Goal: Information Seeking & Learning: Learn about a topic

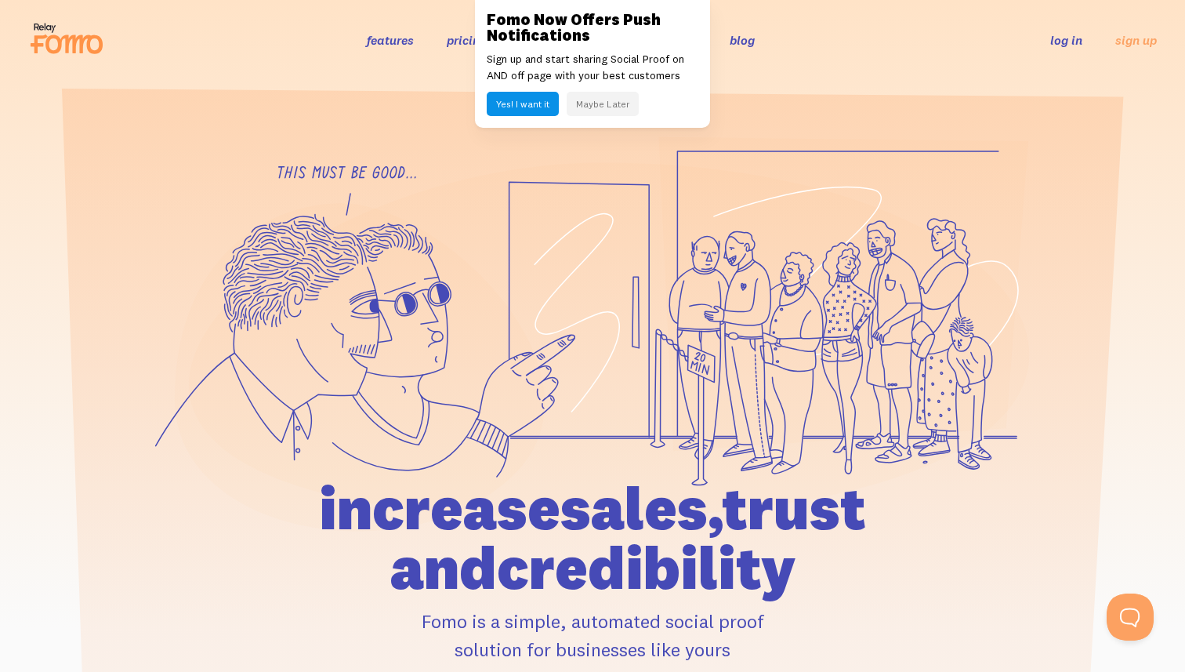
click at [580, 111] on button "Maybe Later" at bounding box center [603, 104] width 72 height 24
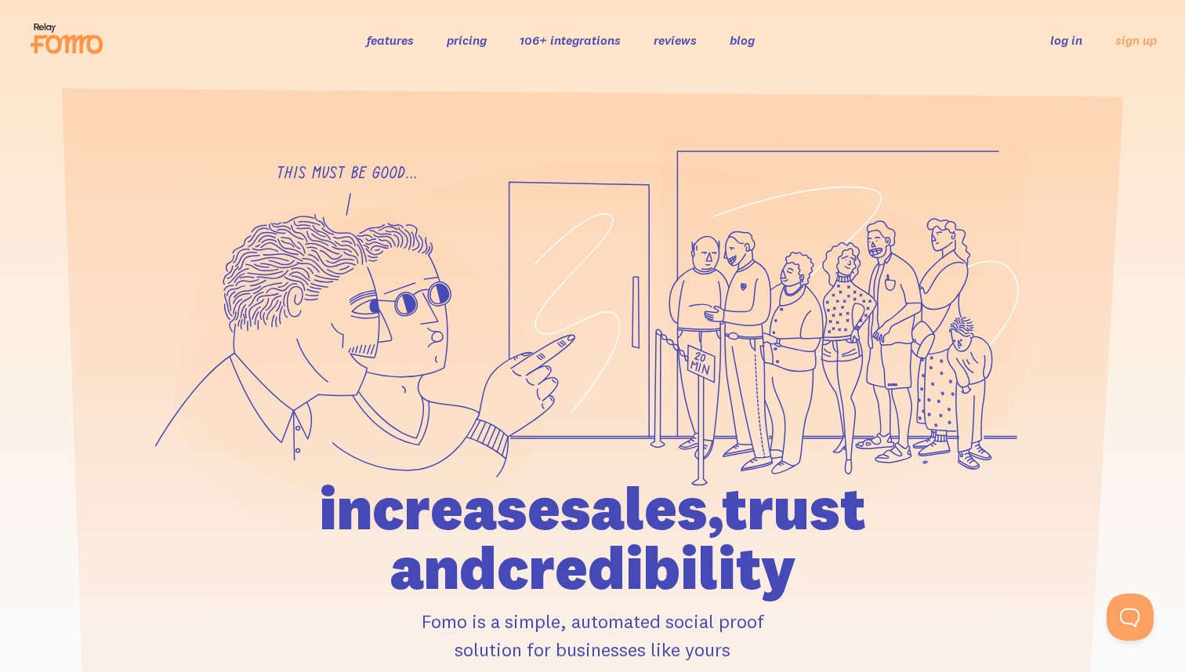
click at [469, 44] on link "pricing" at bounding box center [467, 40] width 40 height 16
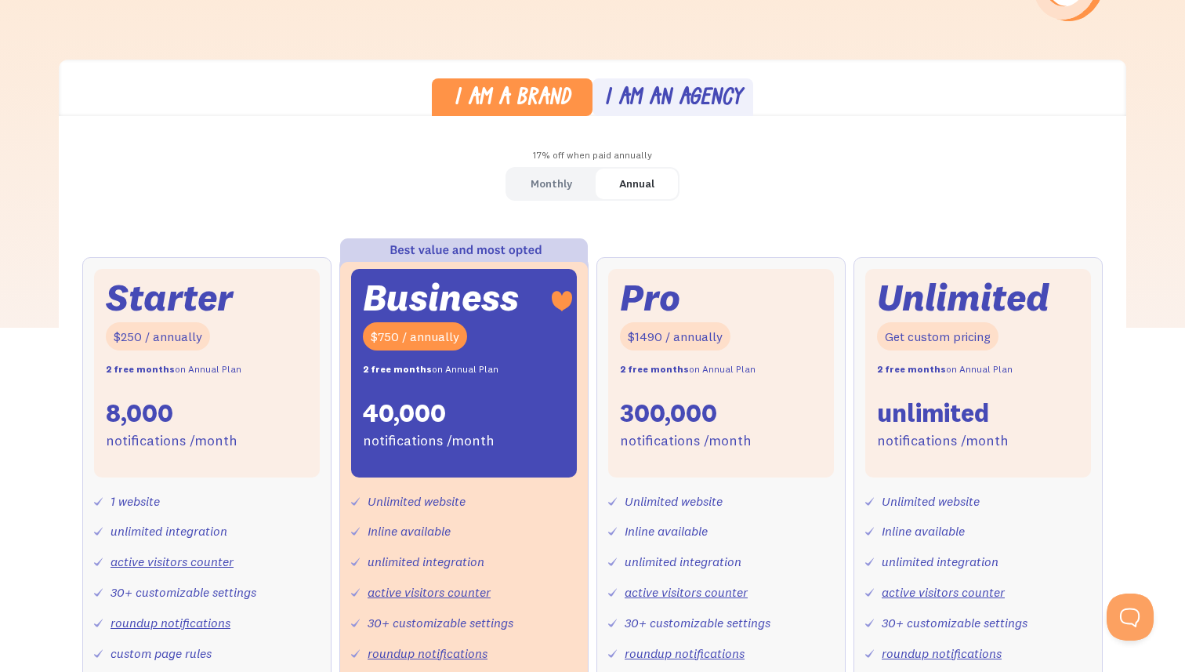
click at [577, 183] on link "Monthly" at bounding box center [551, 183] width 89 height 31
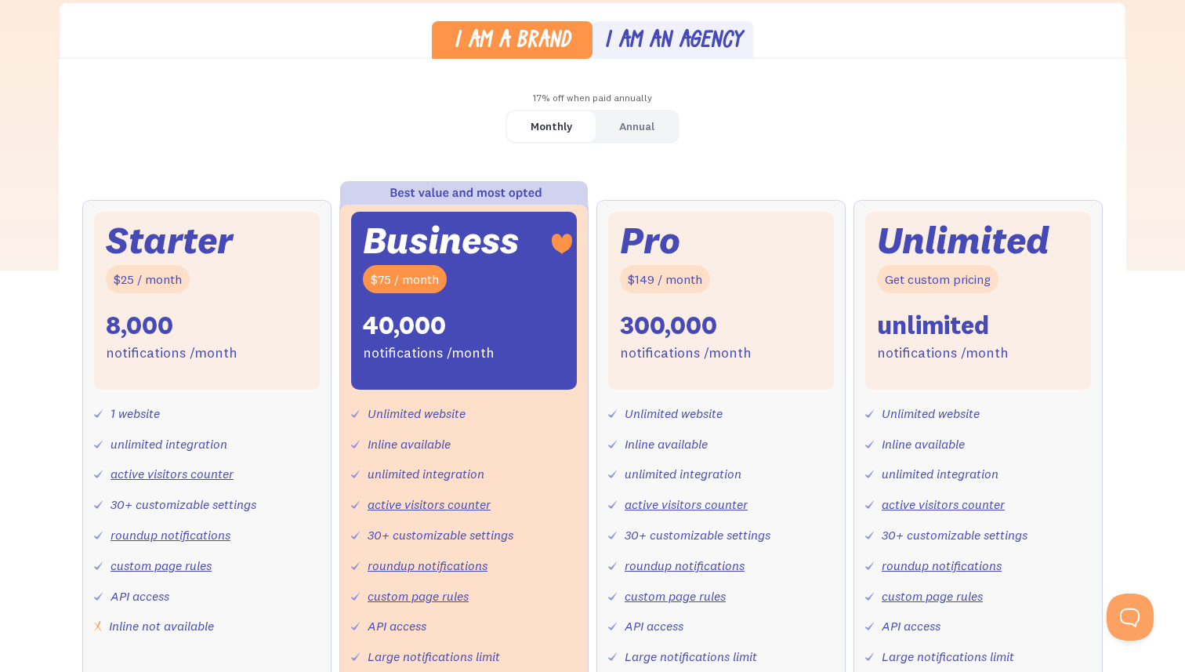
scroll to position [408, 0]
